Goal: Information Seeking & Learning: Find specific page/section

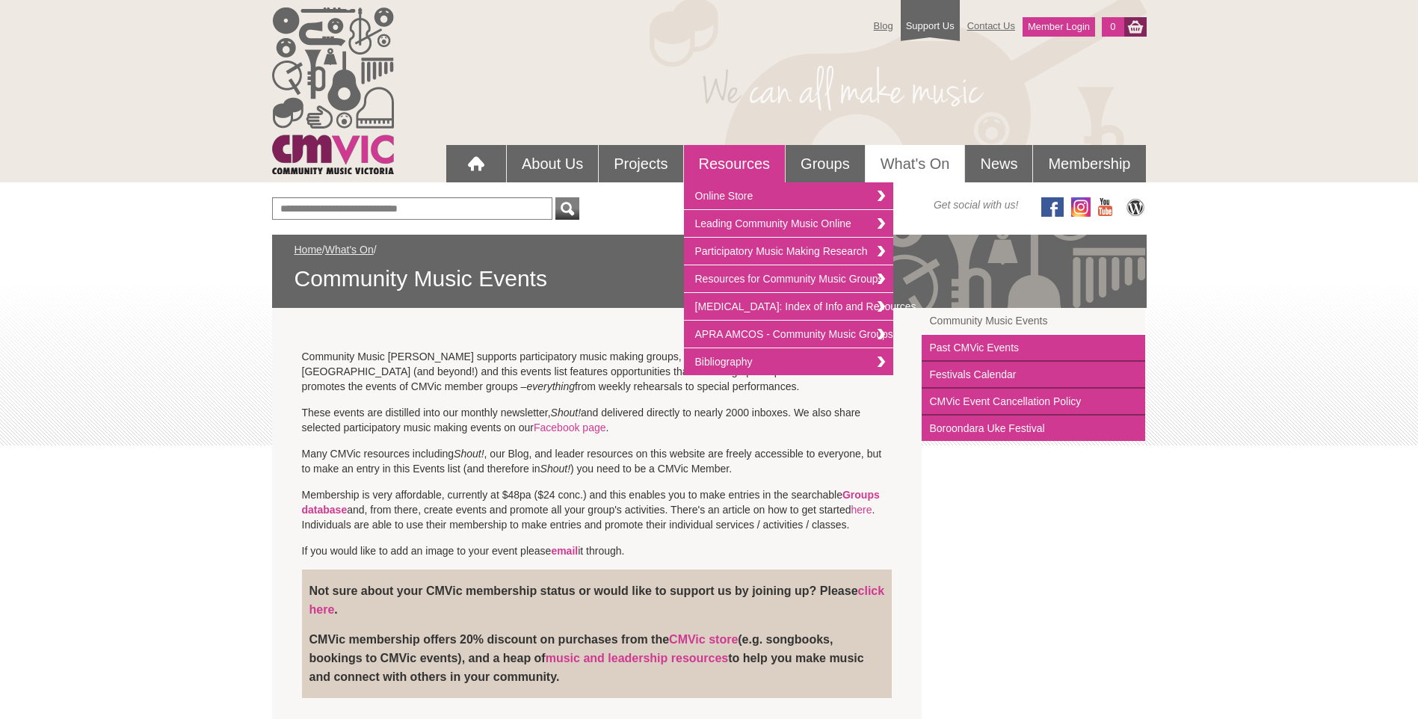
click at [735, 164] on link "Resources" at bounding box center [735, 163] width 102 height 37
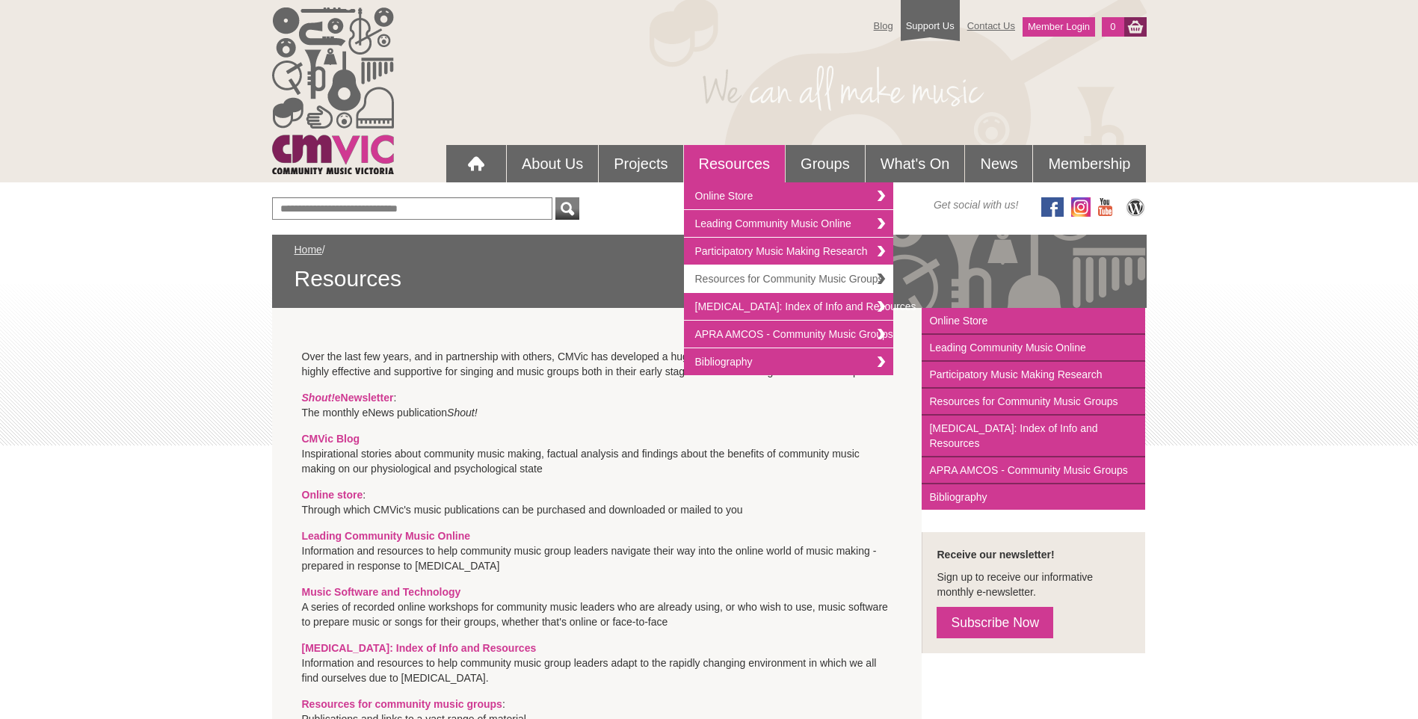
click at [734, 277] on link "Resources for Community Music Groups" at bounding box center [788, 279] width 209 height 28
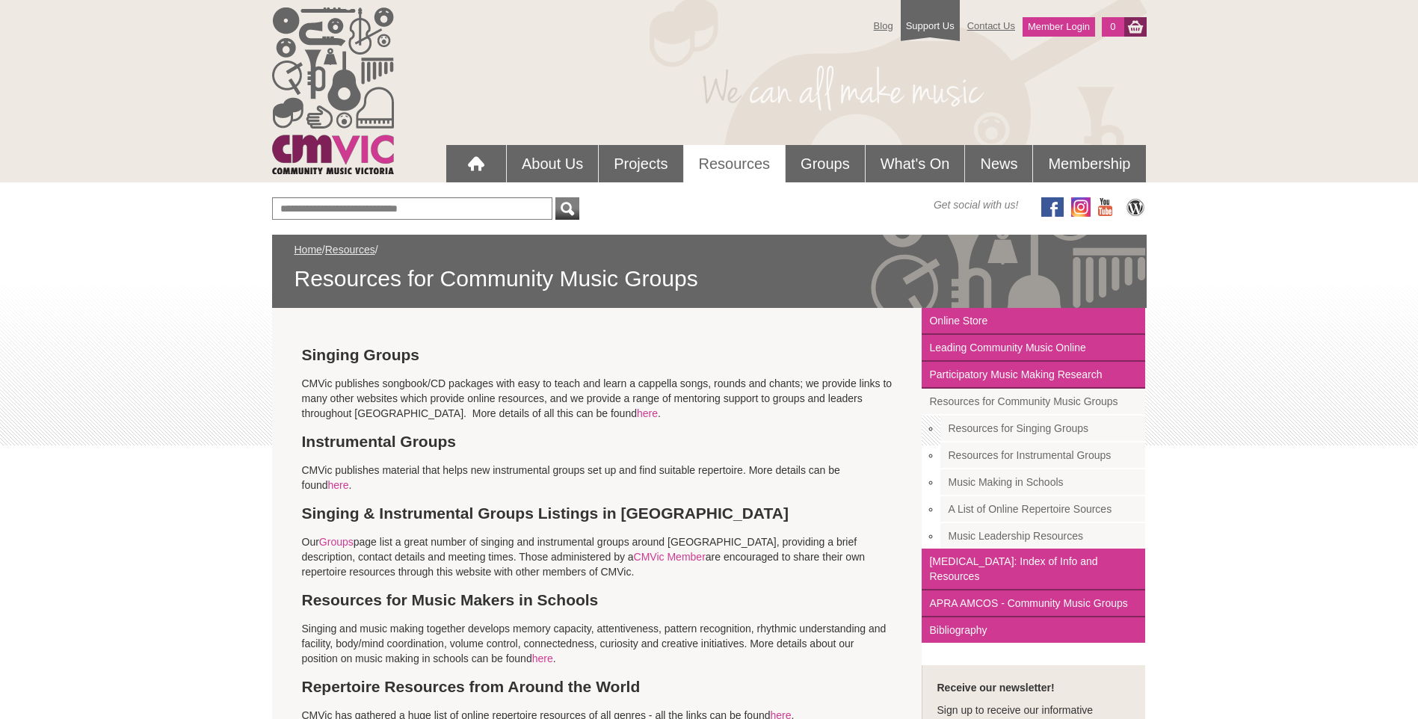
click at [394, 356] on h3 "Singing Groups" at bounding box center [597, 354] width 590 height 19
click at [637, 413] on link "here" at bounding box center [647, 413] width 21 height 12
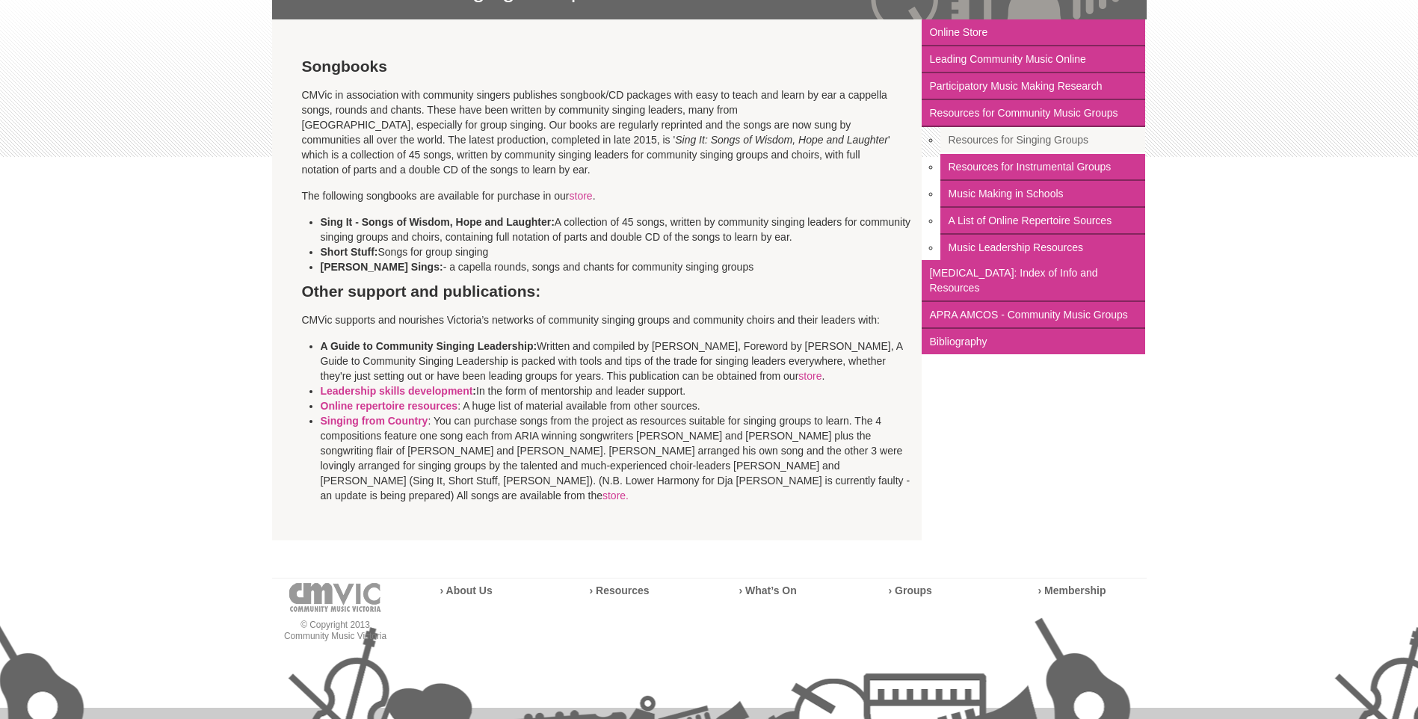
scroll to position [374, 0]
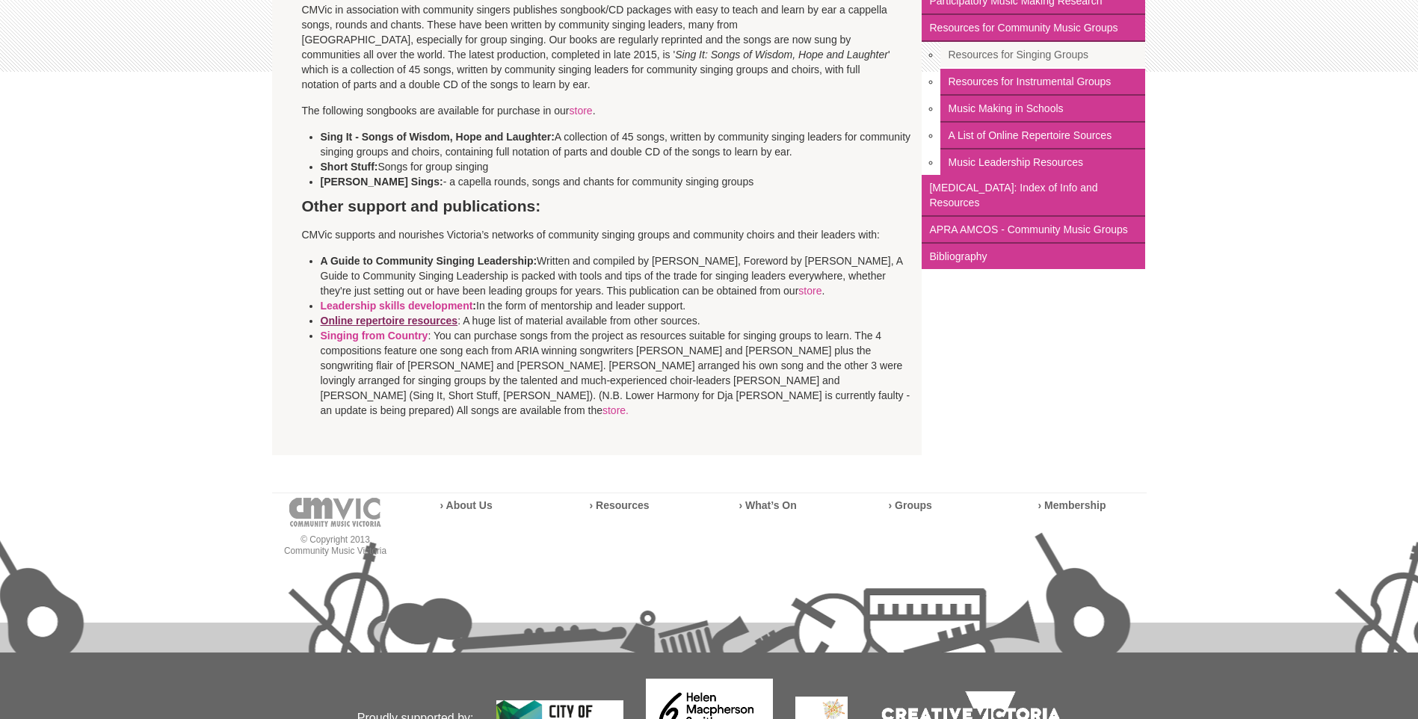
click at [432, 321] on link "Online repertoire resources" at bounding box center [390, 321] width 138 height 12
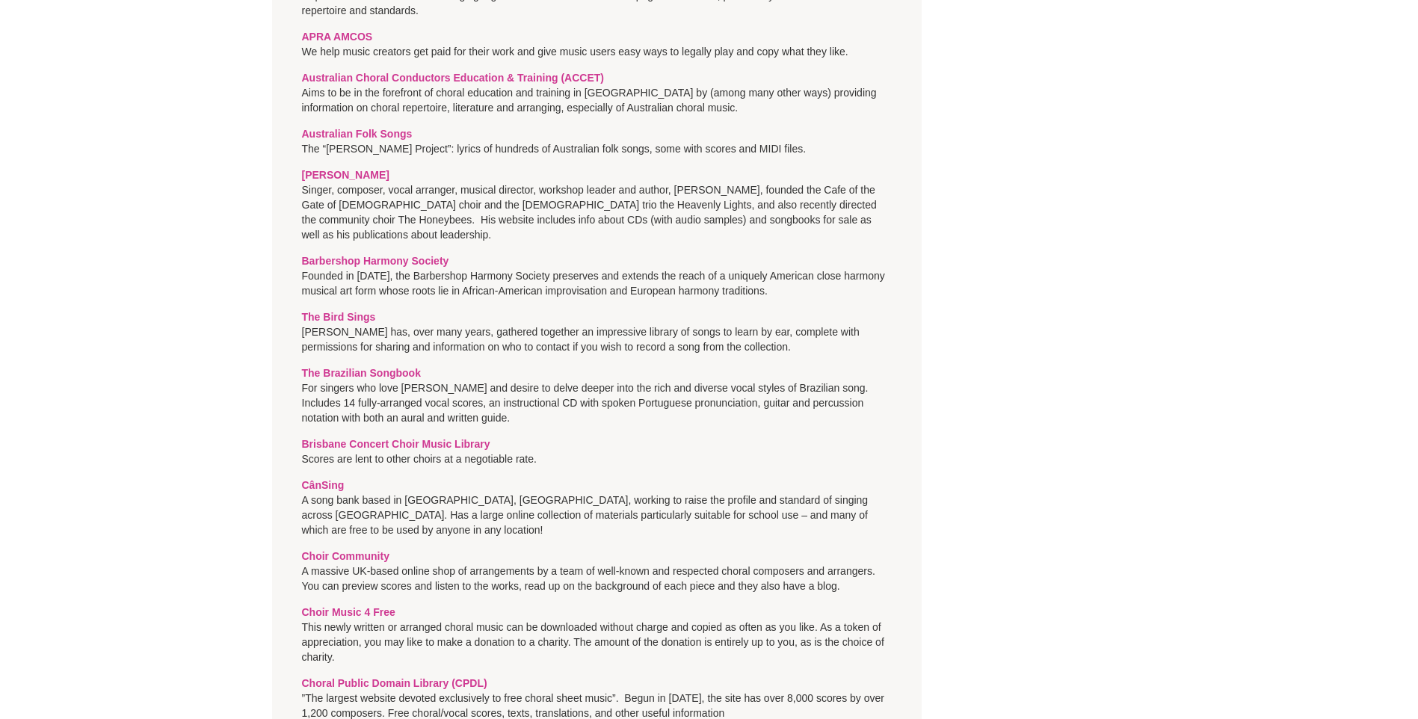
scroll to position [897, 0]
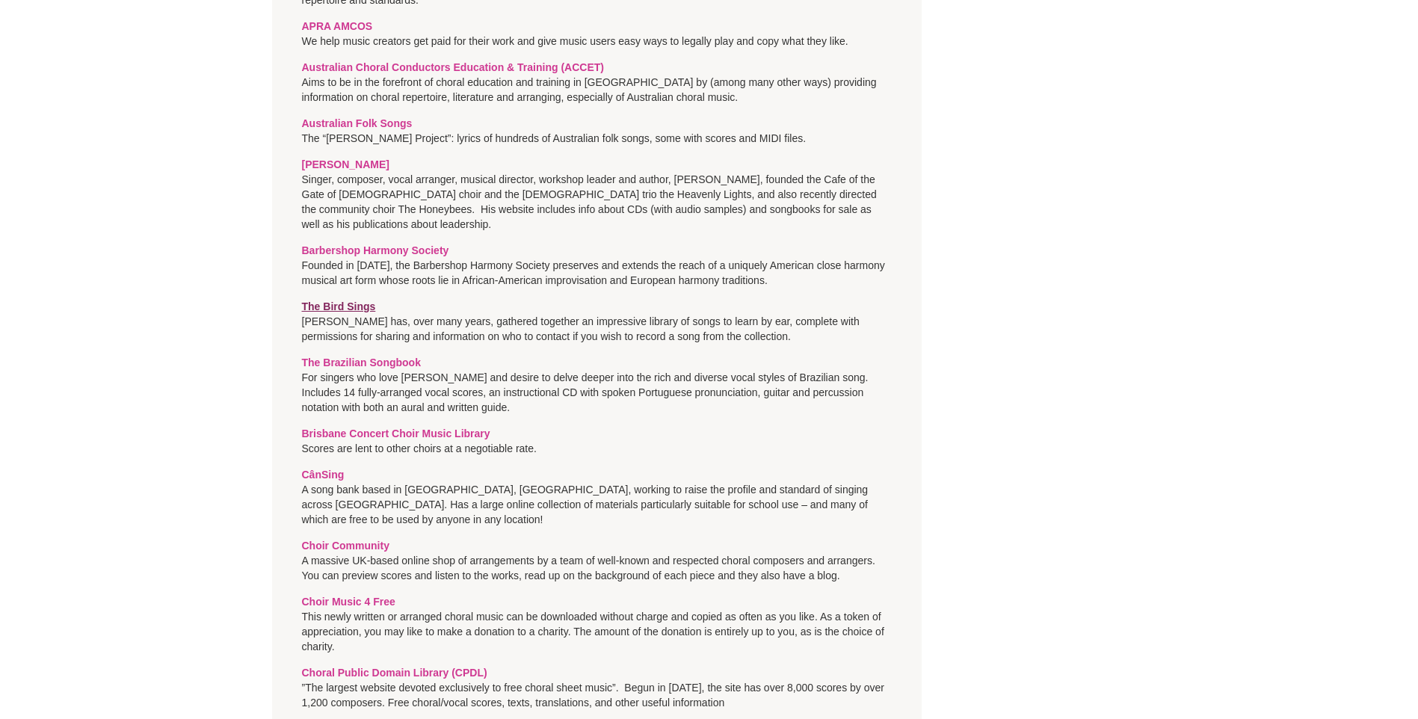
click at [356, 300] on link "The Bird Sings" at bounding box center [339, 306] width 74 height 12
